Goal: Ask a question

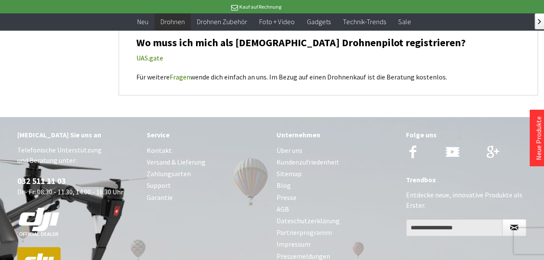
scroll to position [3331, 0]
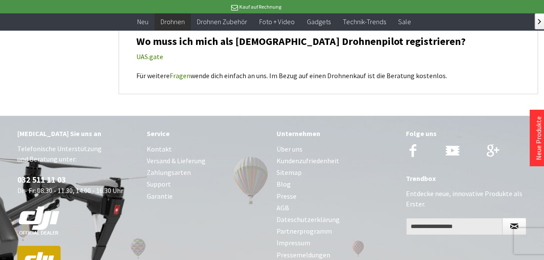
click at [150, 179] on link "Support" at bounding box center [207, 185] width 121 height 12
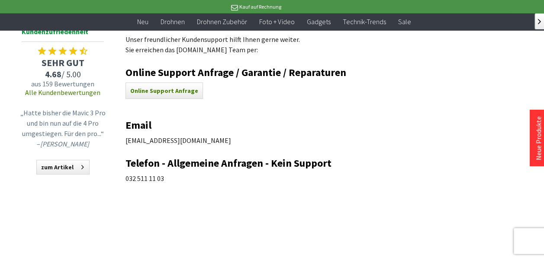
scroll to position [87, 0]
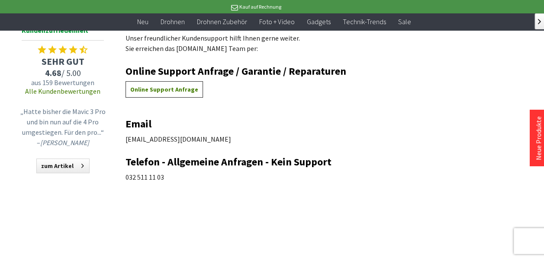
click at [151, 93] on link "Online Support Anfrage" at bounding box center [164, 90] width 68 height 8
